Goal: Entertainment & Leisure: Consume media (video, audio)

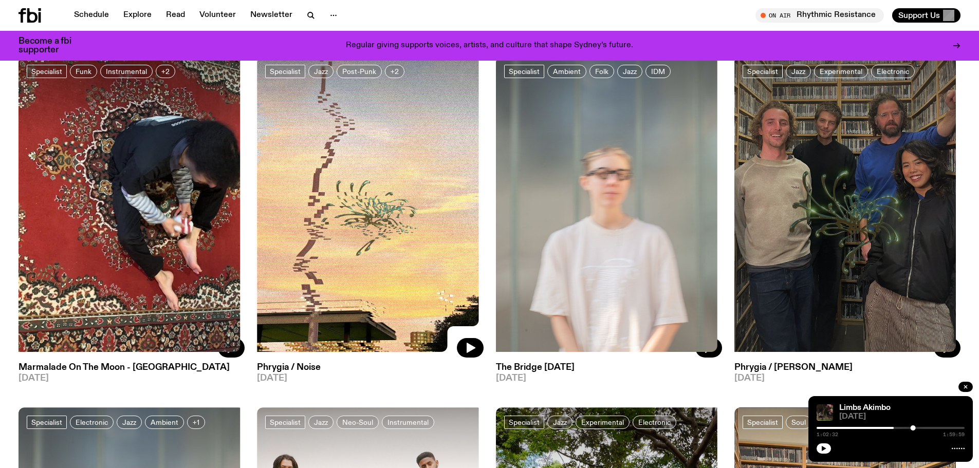
scroll to position [101, 0]
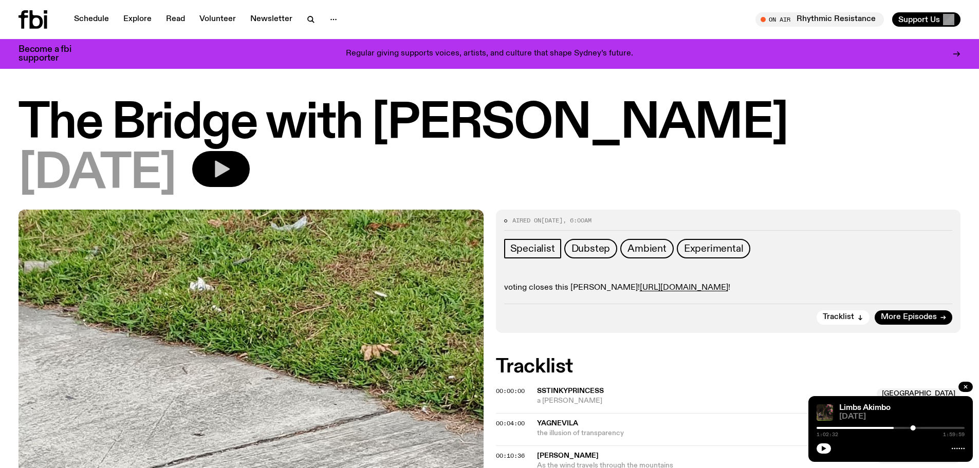
click at [231, 179] on icon "button" at bounding box center [221, 169] width 21 height 21
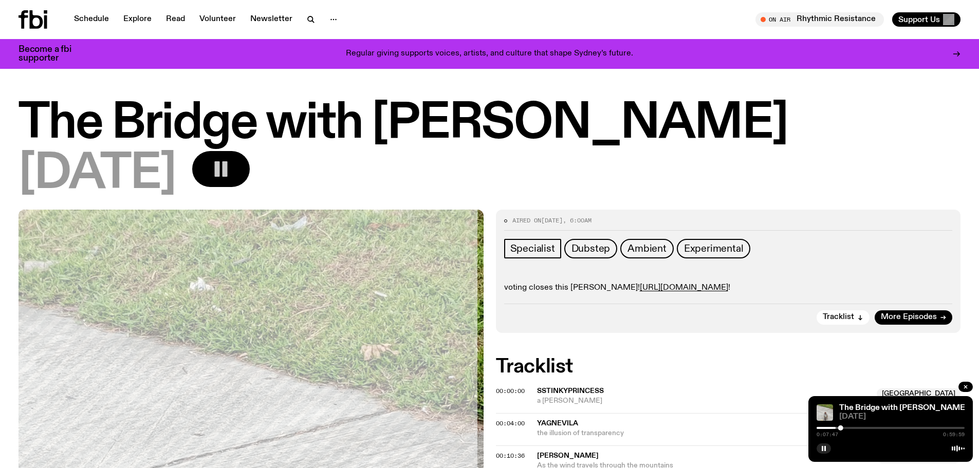
click at [809, 411] on div "The Bridge with [PERSON_NAME] [DATE] 0:07:47 0:59:59" at bounding box center [891, 429] width 164 height 66
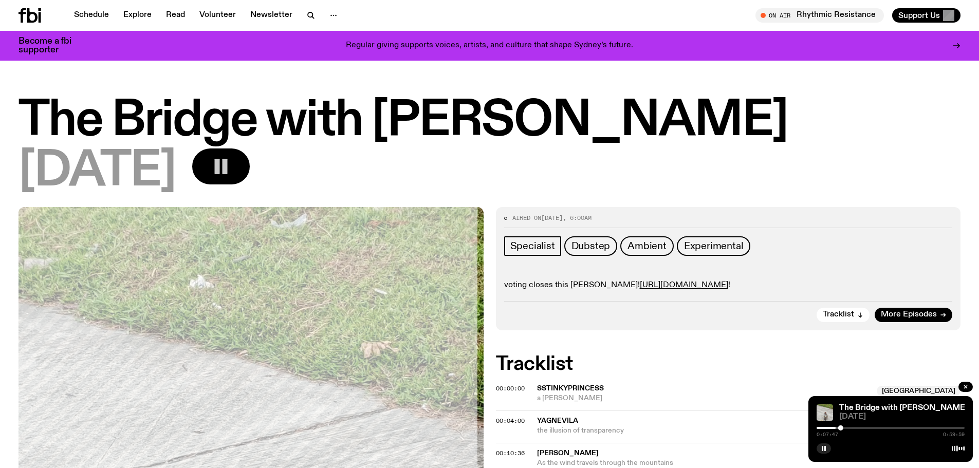
scroll to position [21, 0]
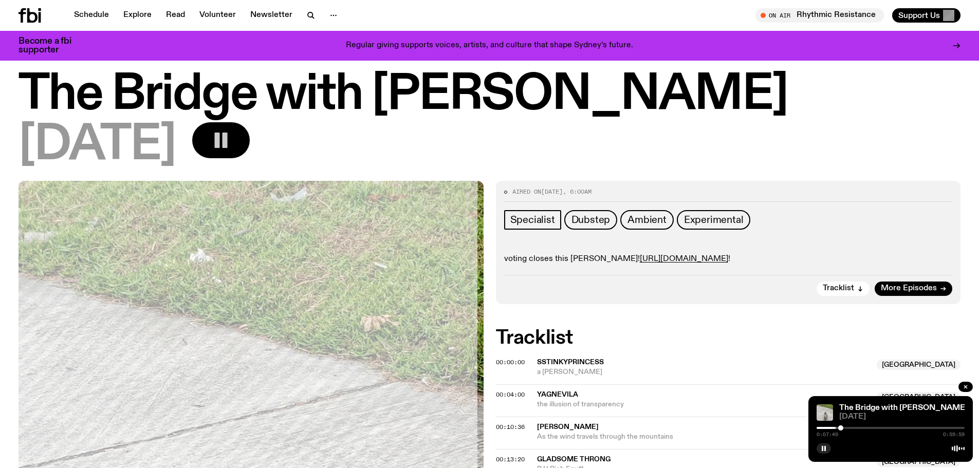
click at [838, 426] on div at bounding box center [840, 428] width 5 height 5
click at [817, 427] on div at bounding box center [891, 428] width 148 height 2
